Goal: Check status

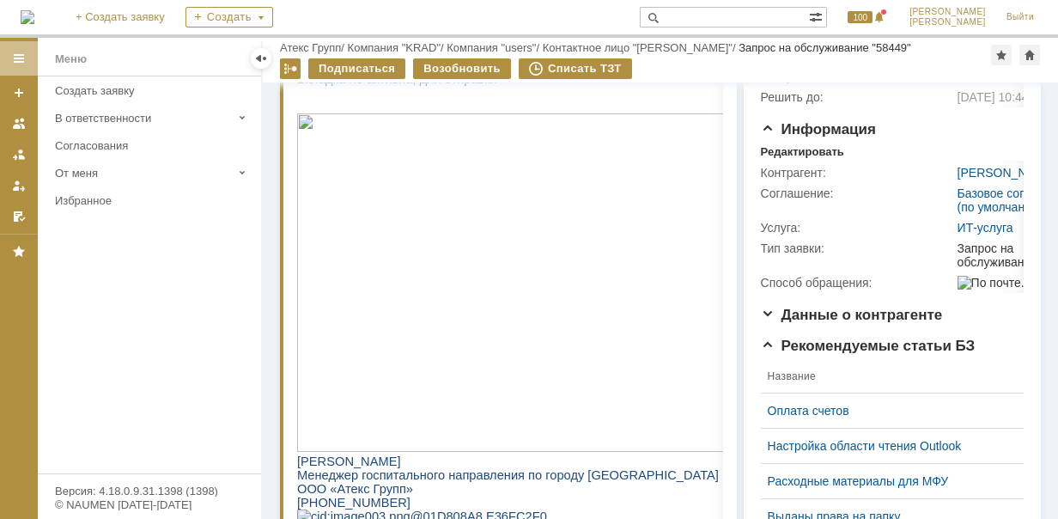
scroll to position [117, 0]
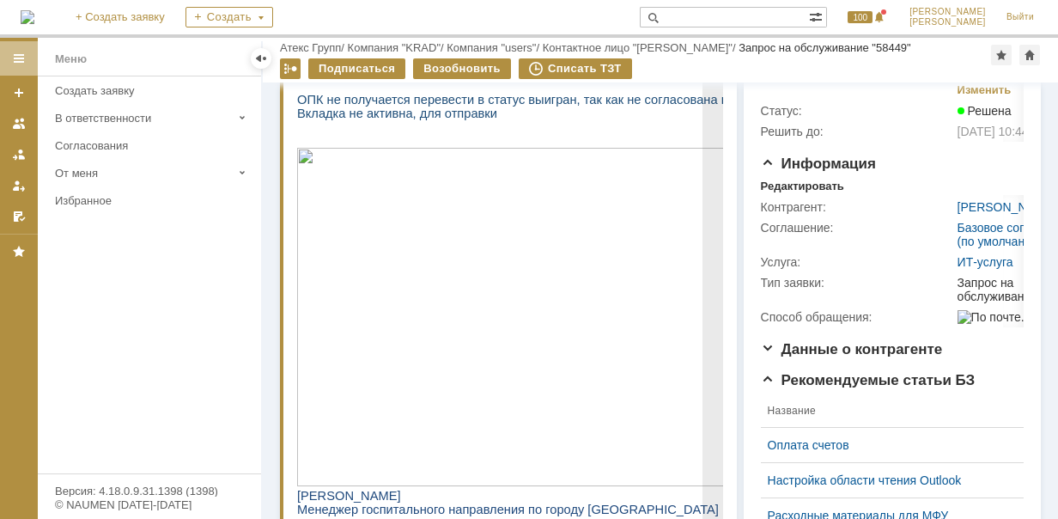
click at [566, 280] on img at bounding box center [597, 317] width 601 height 338
